Goal: Information Seeking & Learning: Learn about a topic

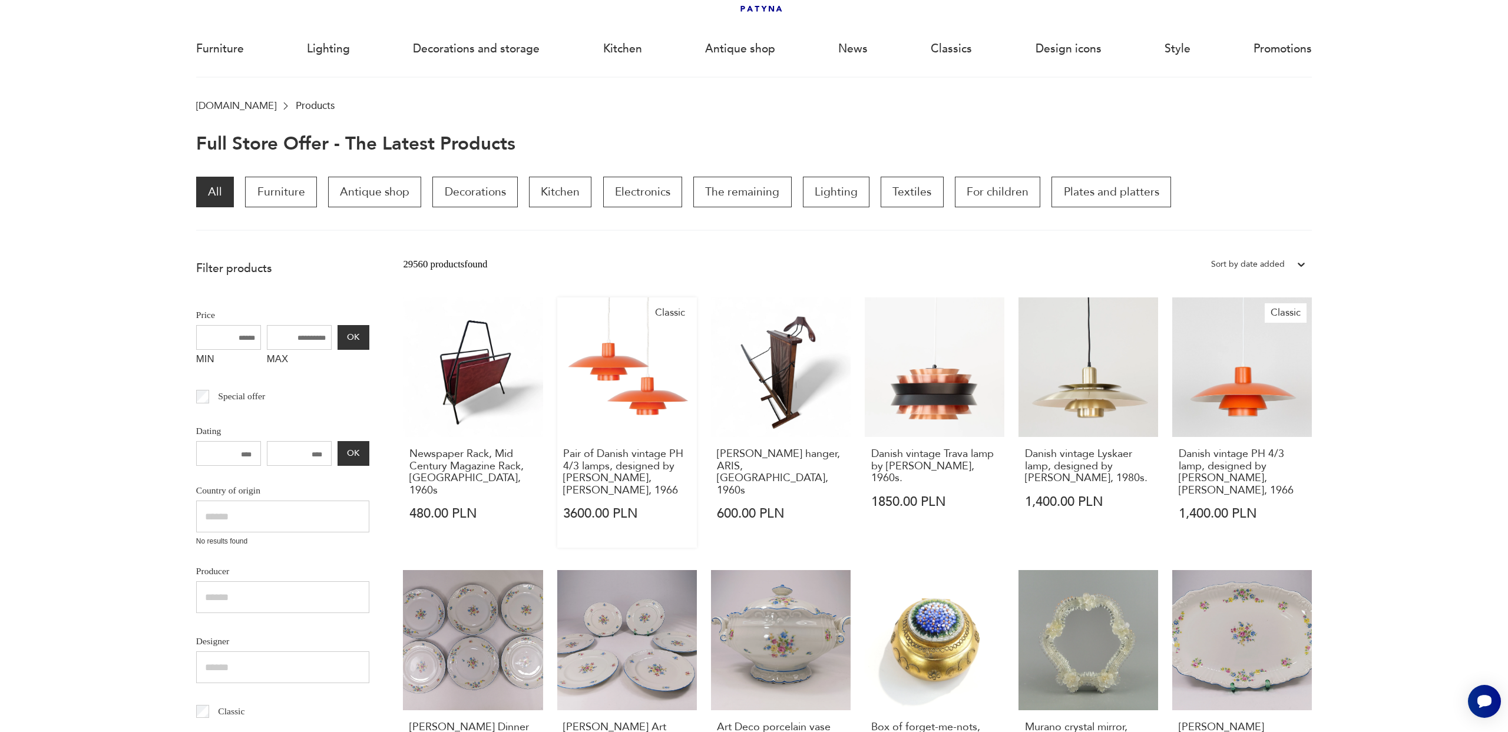
click at [635, 383] on link "Classic Pair of Danish vintage PH 4/3 lamps, designed by [PERSON_NAME], [PERSON…" at bounding box center [627, 422] width 140 height 250
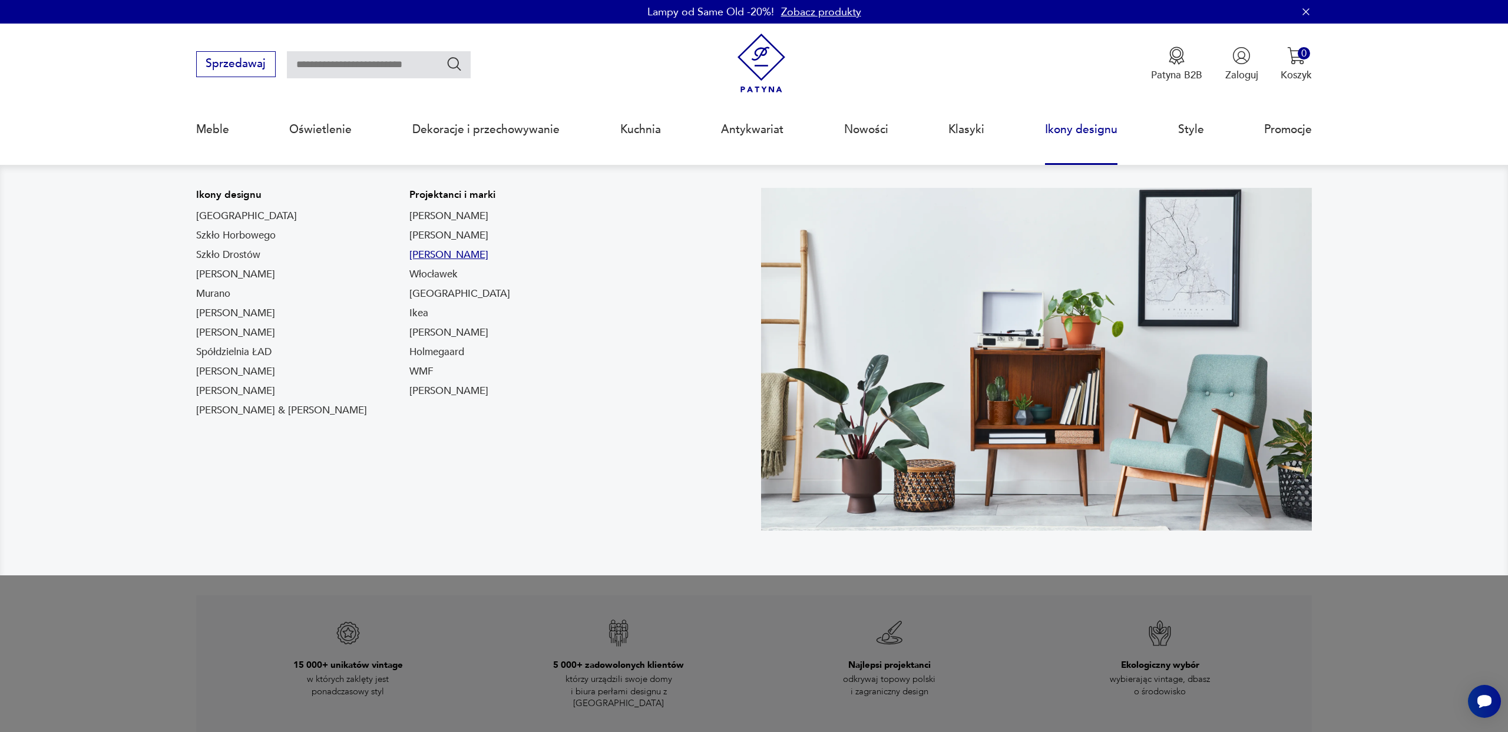
click at [409, 251] on link "Louis Poulsen" at bounding box center [448, 255] width 79 height 14
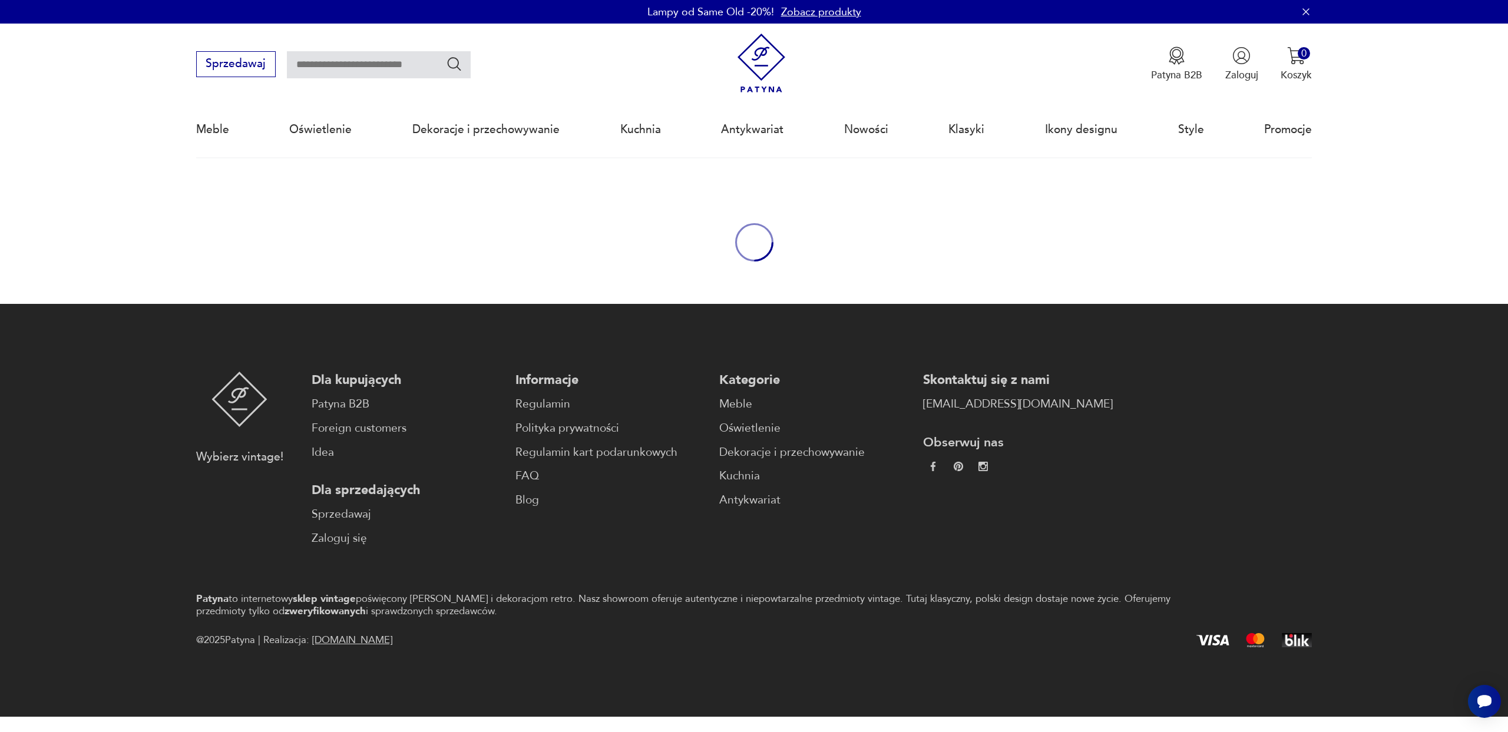
type input "*******"
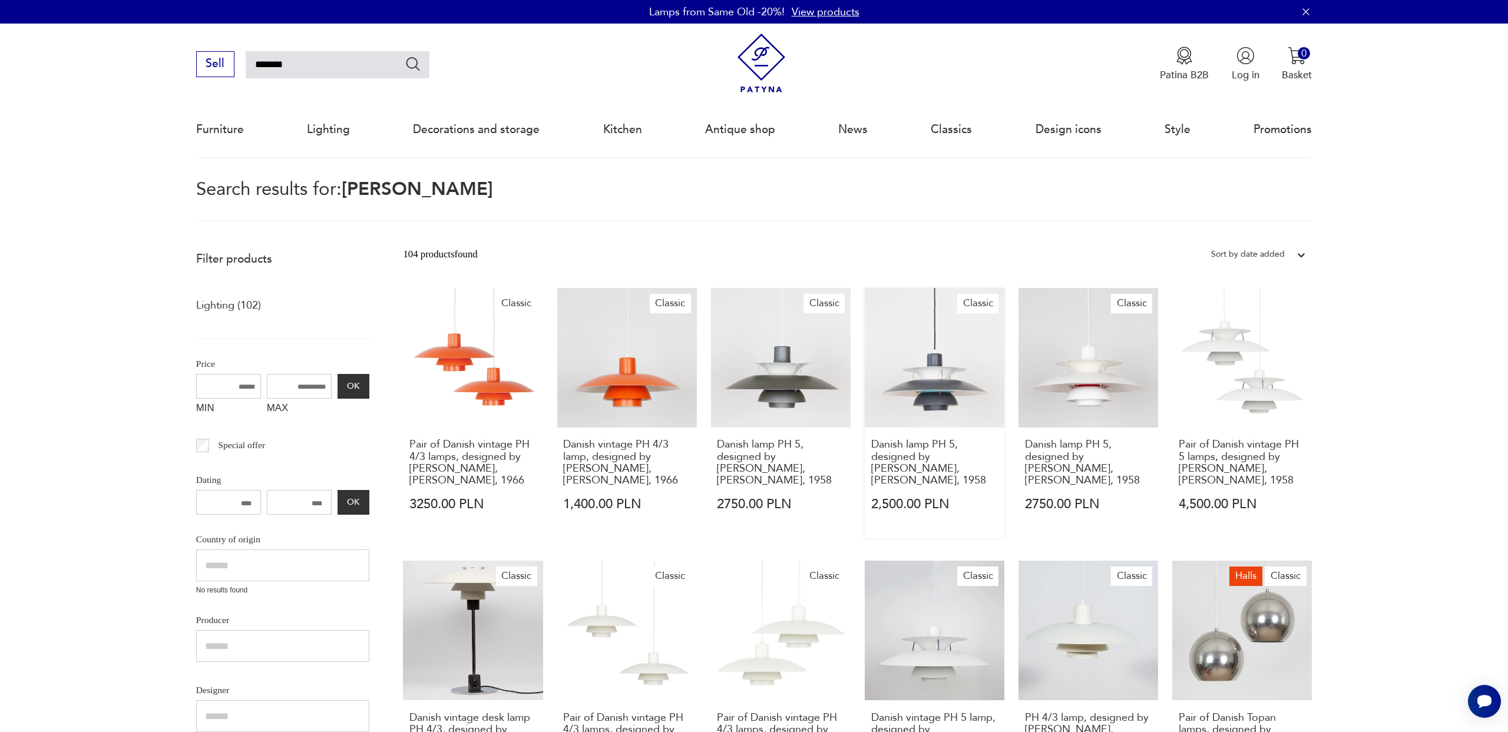
click at [955, 377] on link "Classic Danish lamp PH 5, designed by Poul Henningsen, Louis Poulsen, 1958 2,50…" at bounding box center [935, 413] width 140 height 250
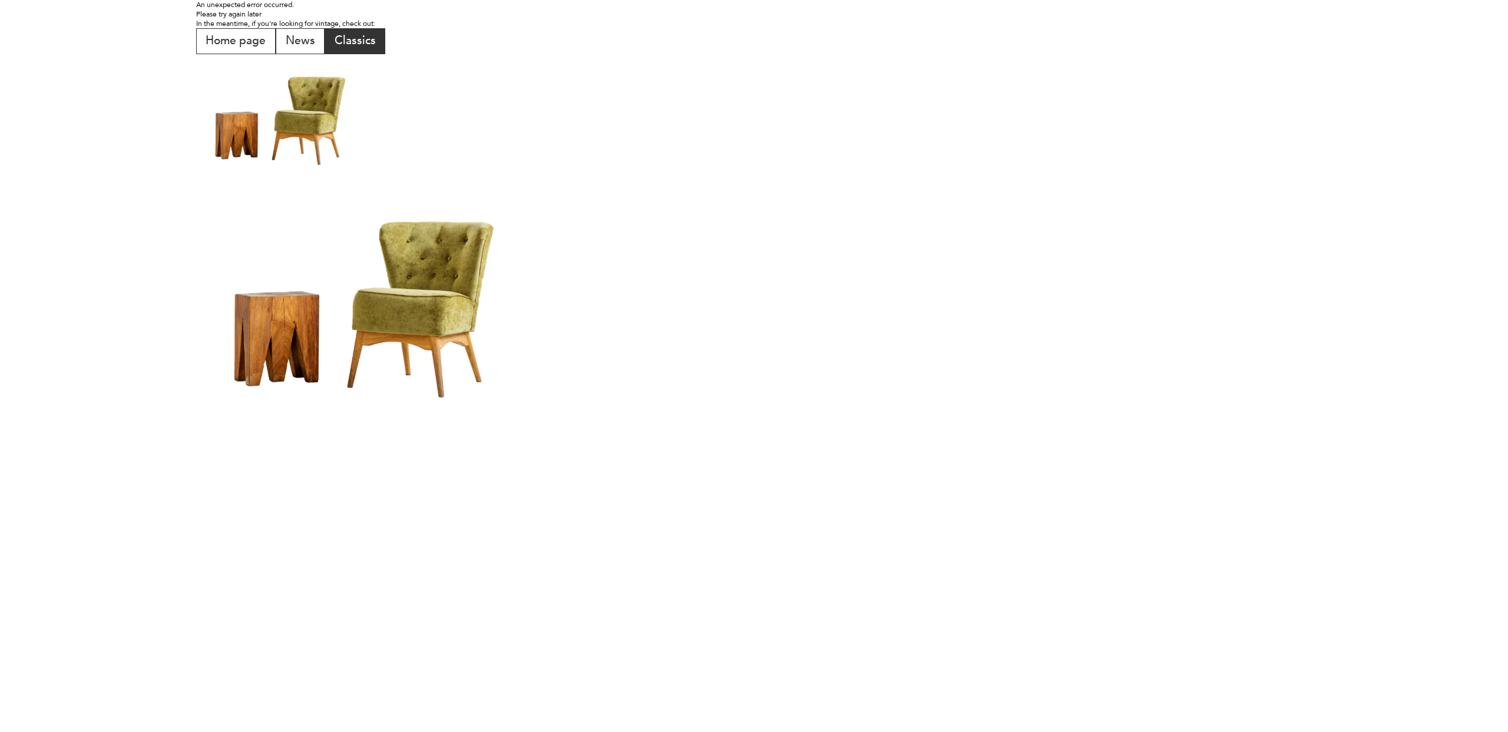
click at [366, 40] on font "Classics" at bounding box center [355, 40] width 41 height 15
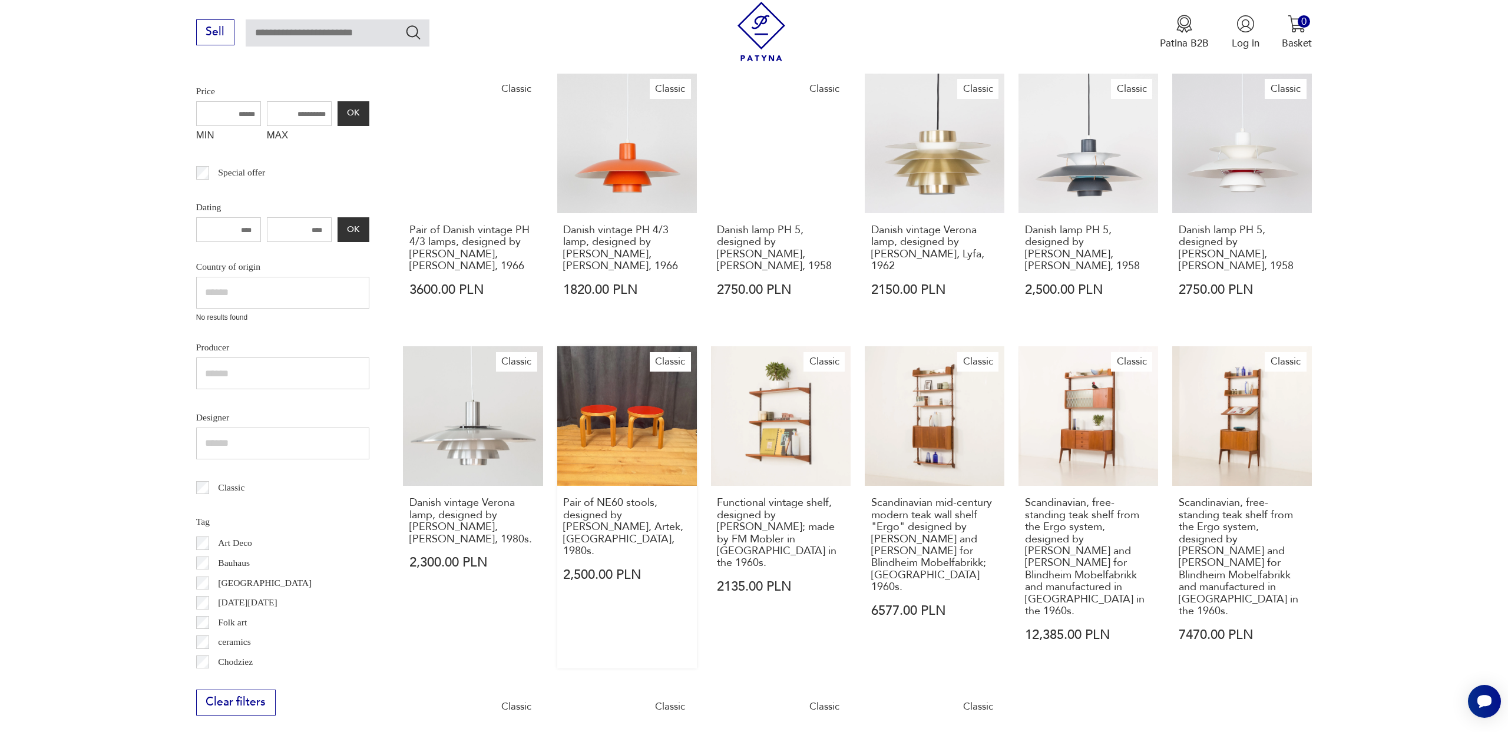
scroll to position [485, 0]
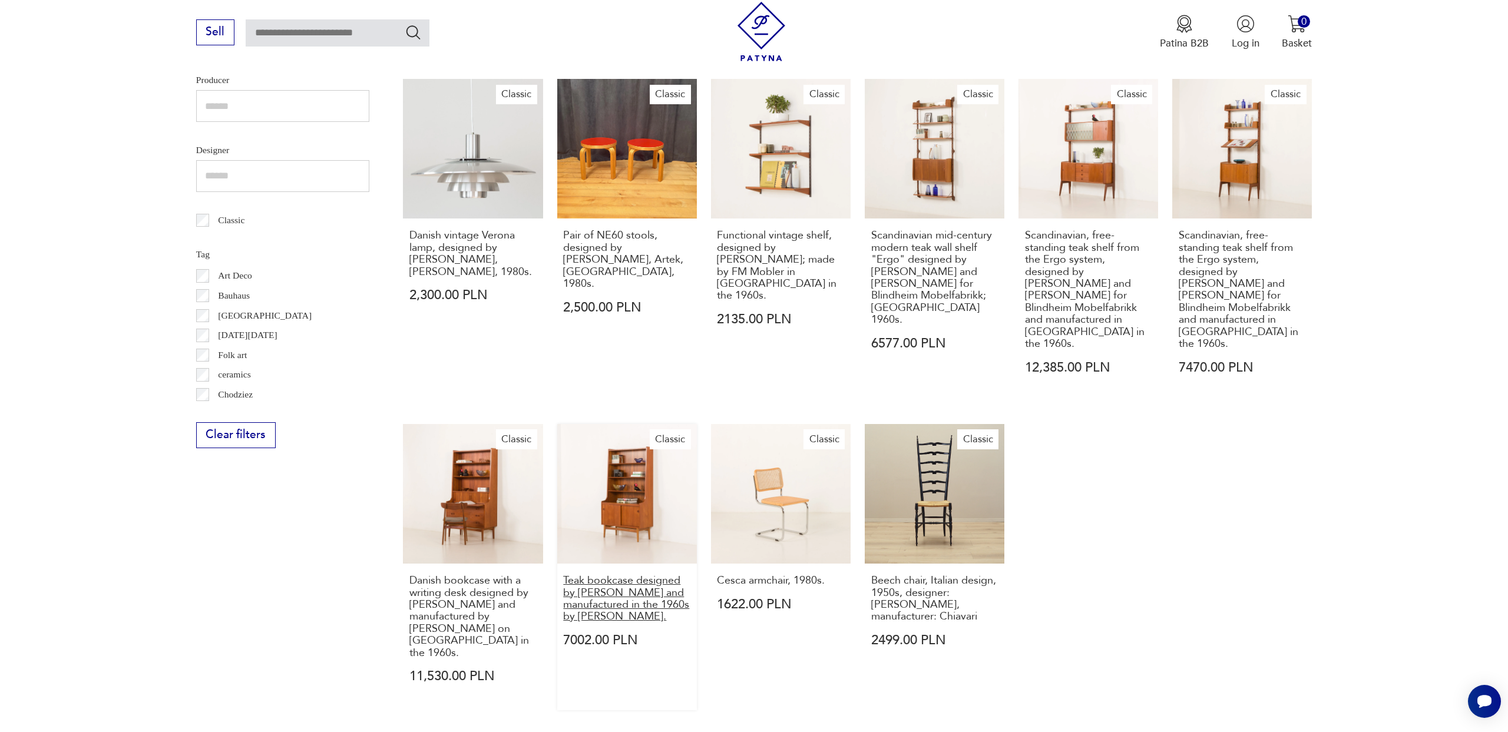
click at [627, 575] on font "Teak bookcase designed by Johannes Sorth and manufactured in the 1960s by Nexo …" at bounding box center [626, 598] width 126 height 51
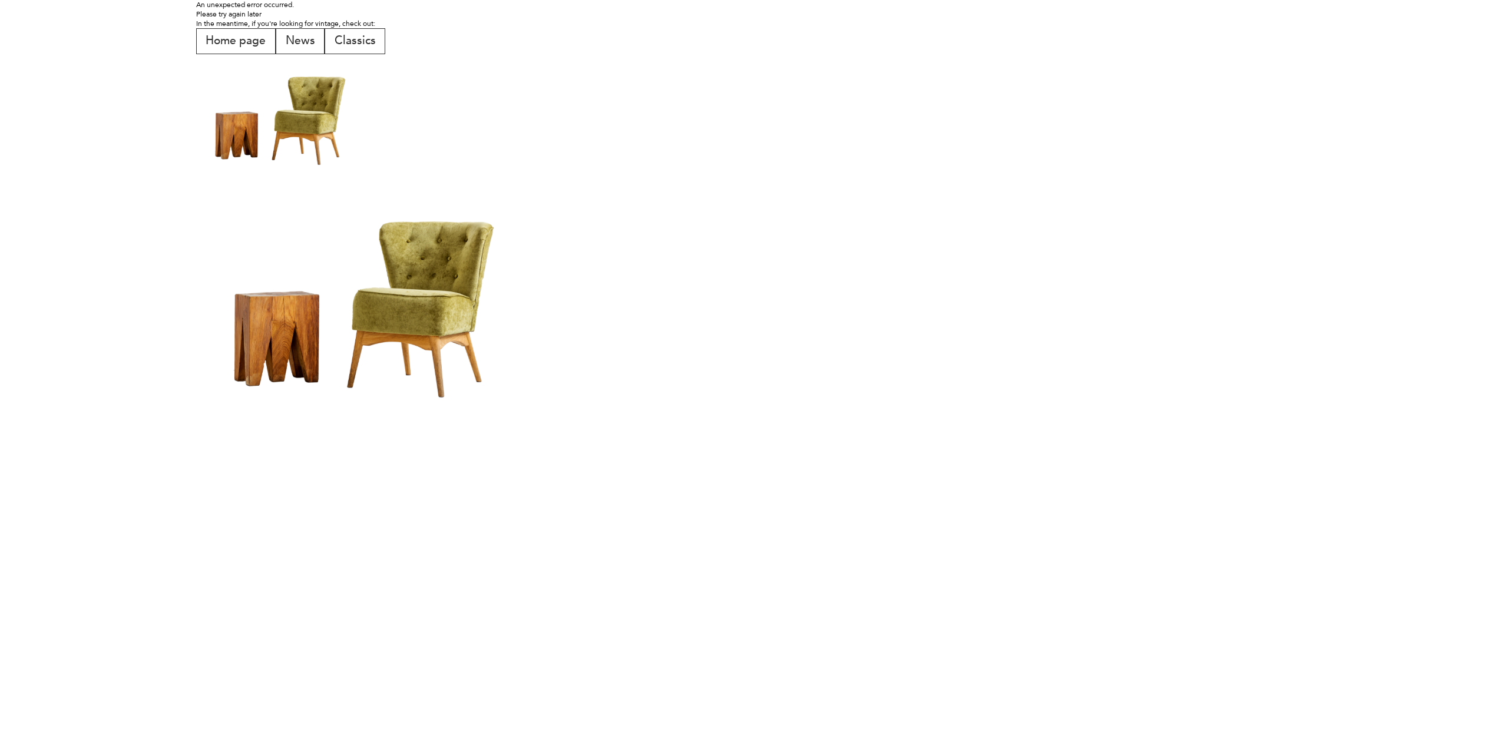
click at [401, 243] on img at bounding box center [367, 297] width 343 height 240
